Goal: Information Seeking & Learning: Check status

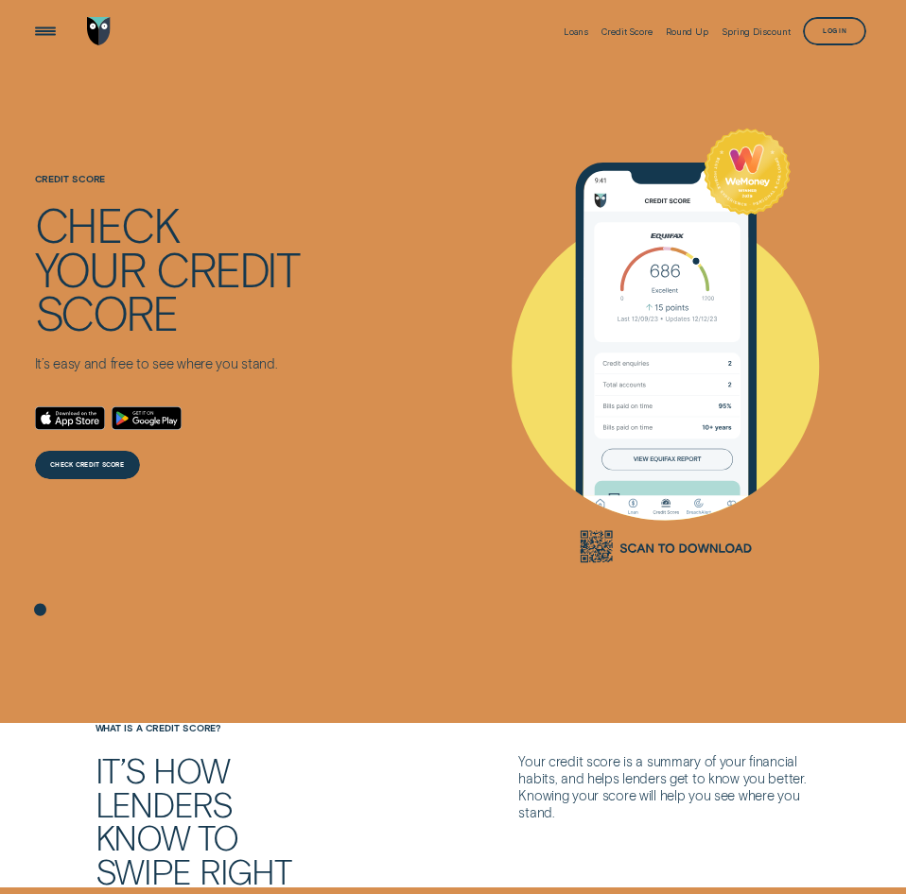
click at [432, 435] on div "Credit Score Check your credit score It’s easy and free to see where you stand.…" at bounding box center [452, 346] width 847 height 566
click at [44, 27] on div "Open Menu" at bounding box center [46, 31] width 40 height 40
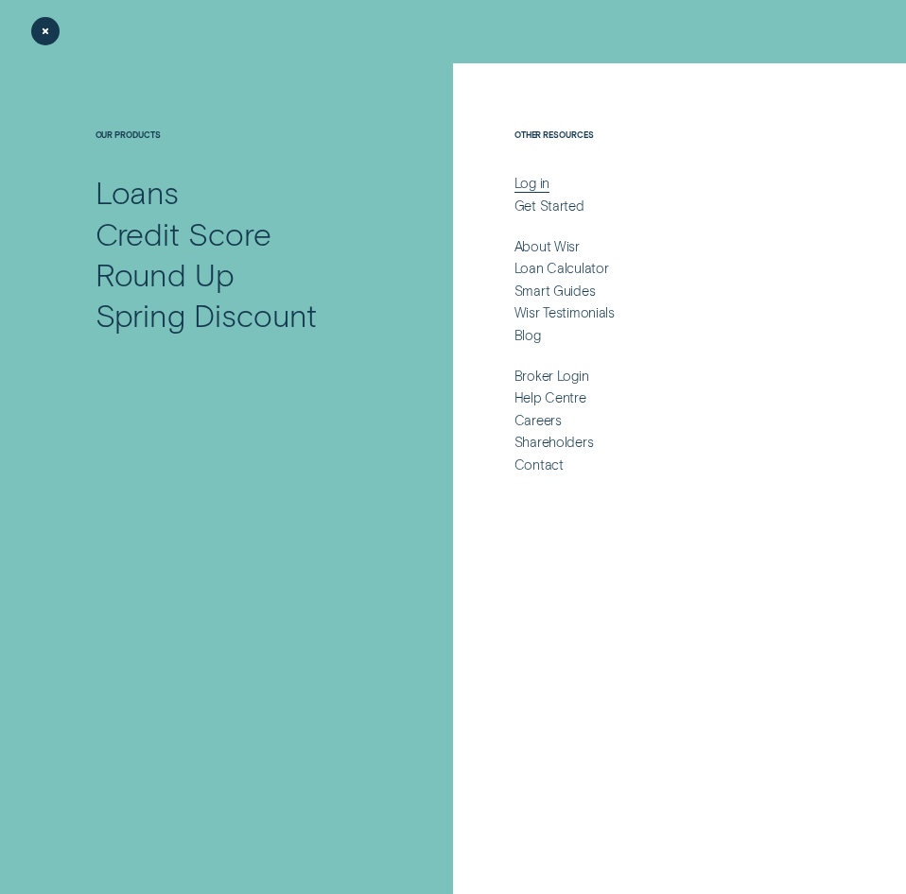
click at [527, 180] on div "Log in" at bounding box center [531, 183] width 35 height 17
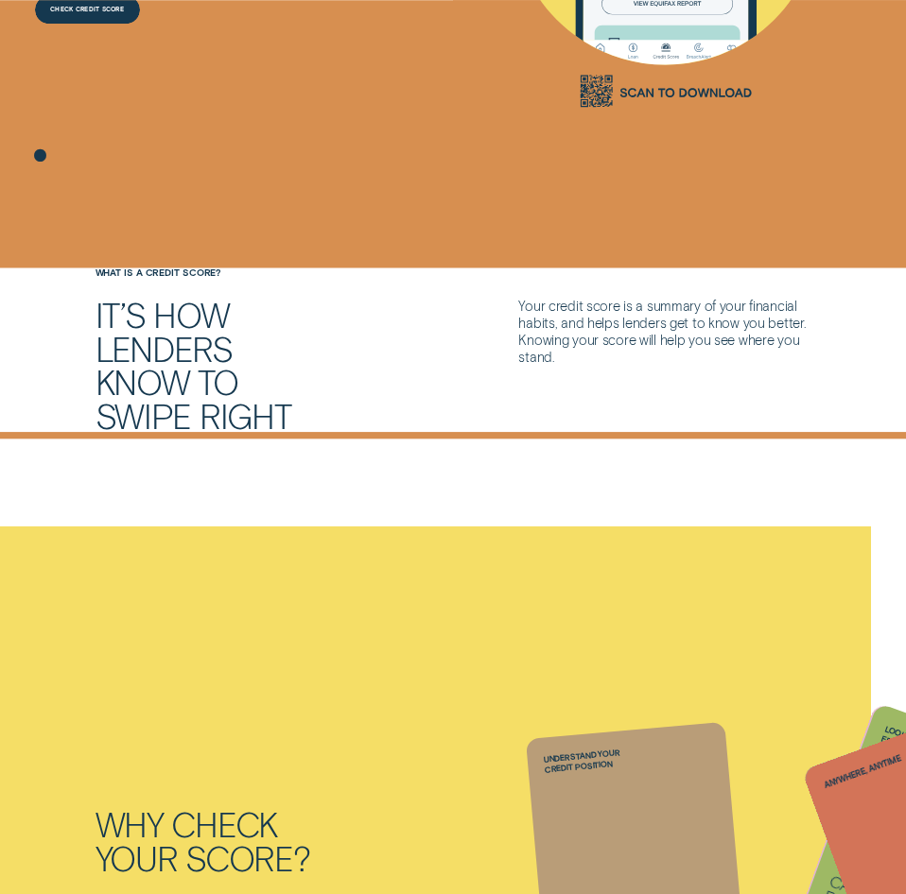
scroll to position [386, 0]
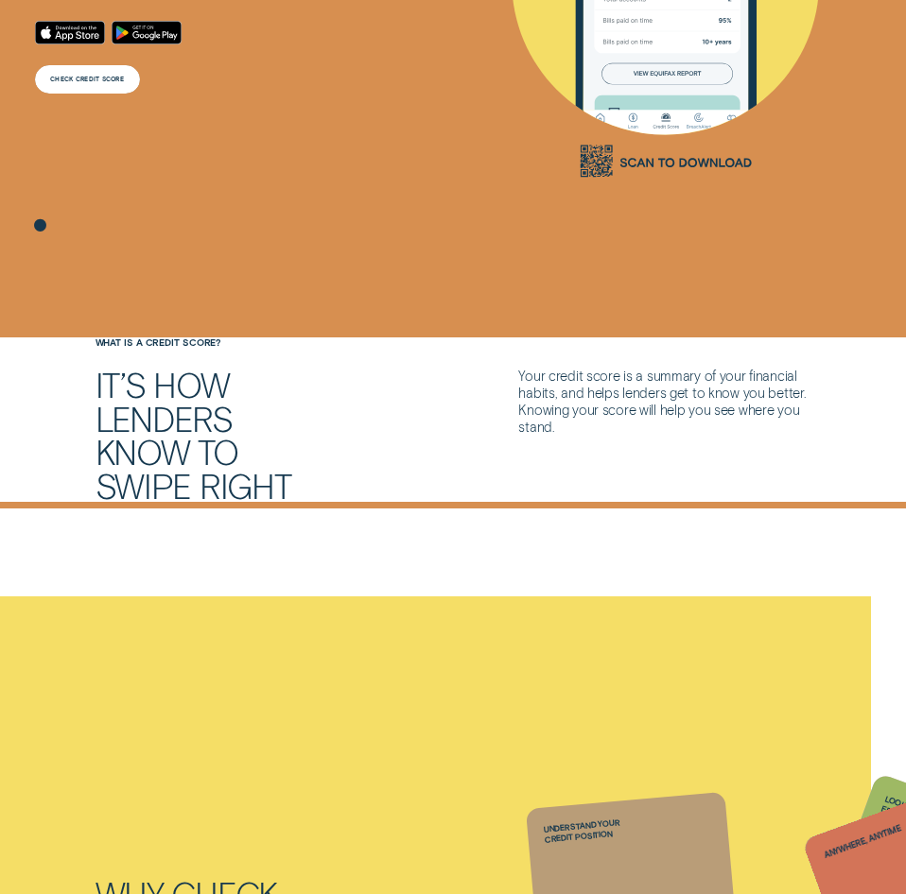
click at [82, 78] on div "CHECK CREDIT SCORE" at bounding box center [87, 80] width 74 height 6
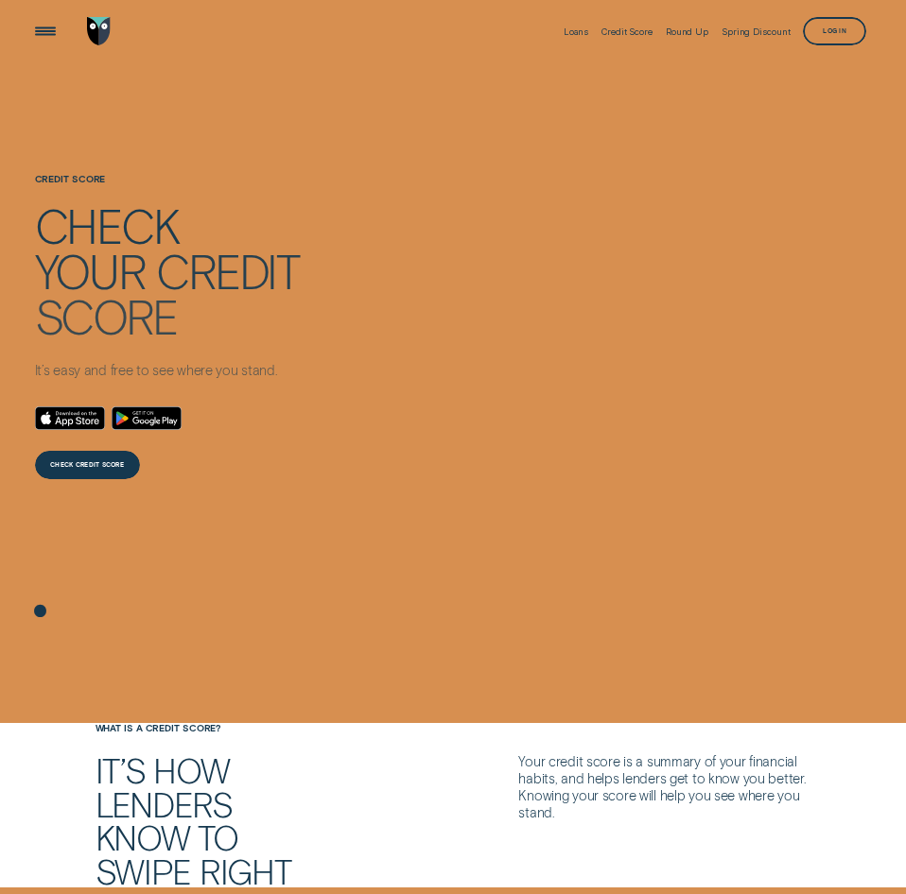
scroll to position [386, 0]
